Goal: Transaction & Acquisition: Subscribe to service/newsletter

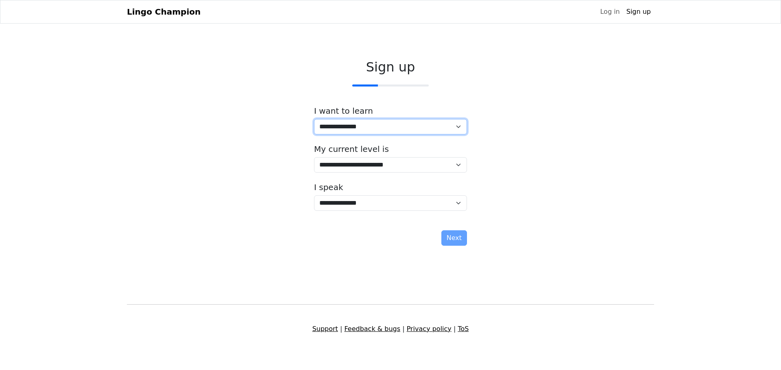
click at [459, 125] on select "**********" at bounding box center [390, 126] width 153 height 15
click at [568, 176] on div "**********" at bounding box center [390, 154] width 527 height 203
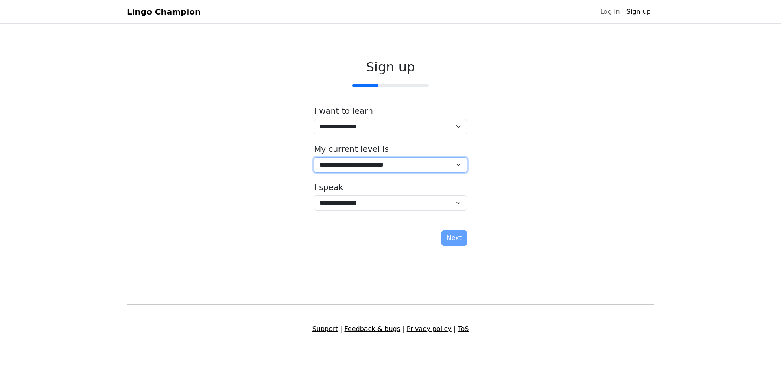
click at [458, 167] on select "**********" at bounding box center [390, 164] width 153 height 15
click at [571, 189] on div "**********" at bounding box center [390, 154] width 527 height 203
